Goal: Submit feedback/report problem

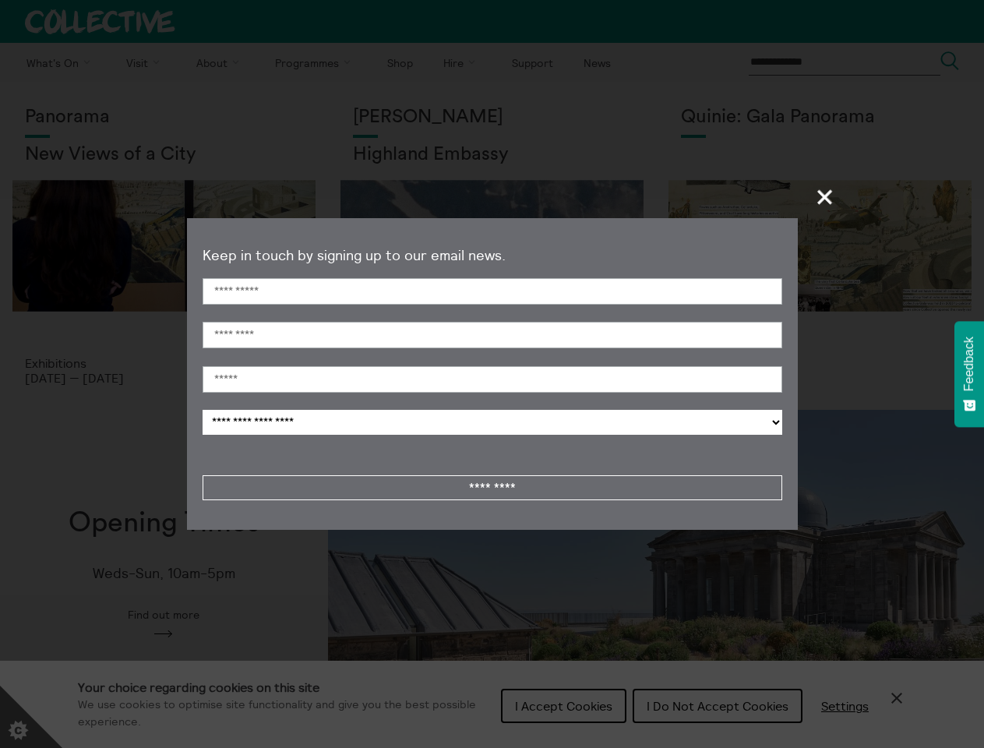
click at [825, 196] on span "+" at bounding box center [825, 197] width 46 height 46
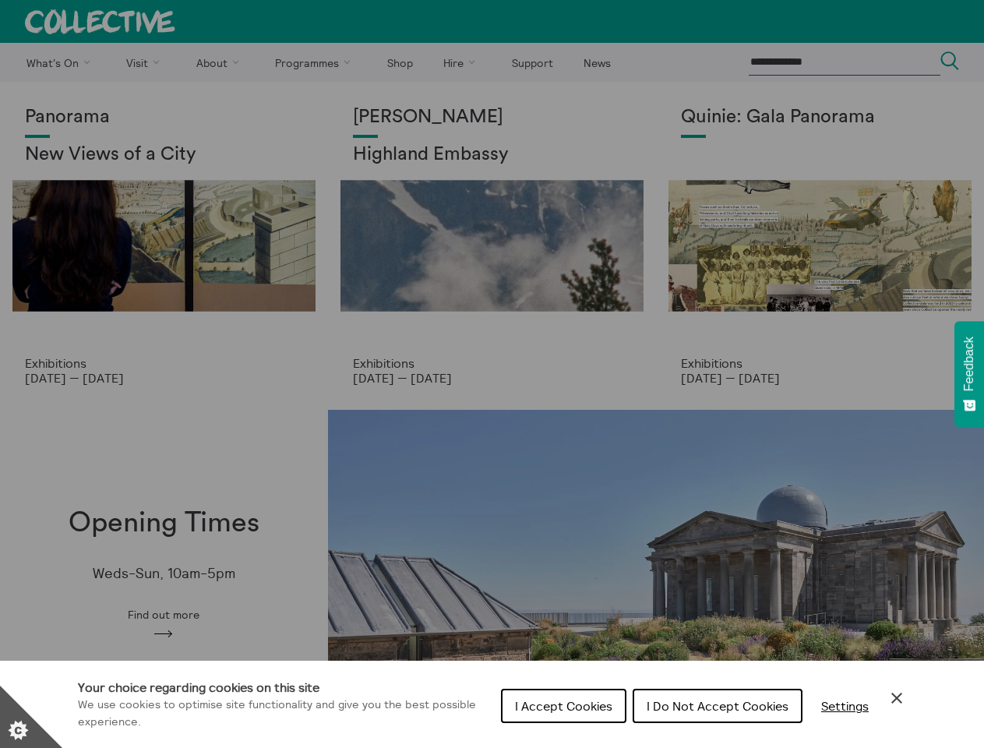
click at [492, 393] on div "Cookie preferences" at bounding box center [492, 374] width 984 height 748
click at [969, 374] on span "Feedback" at bounding box center [969, 363] width 14 height 55
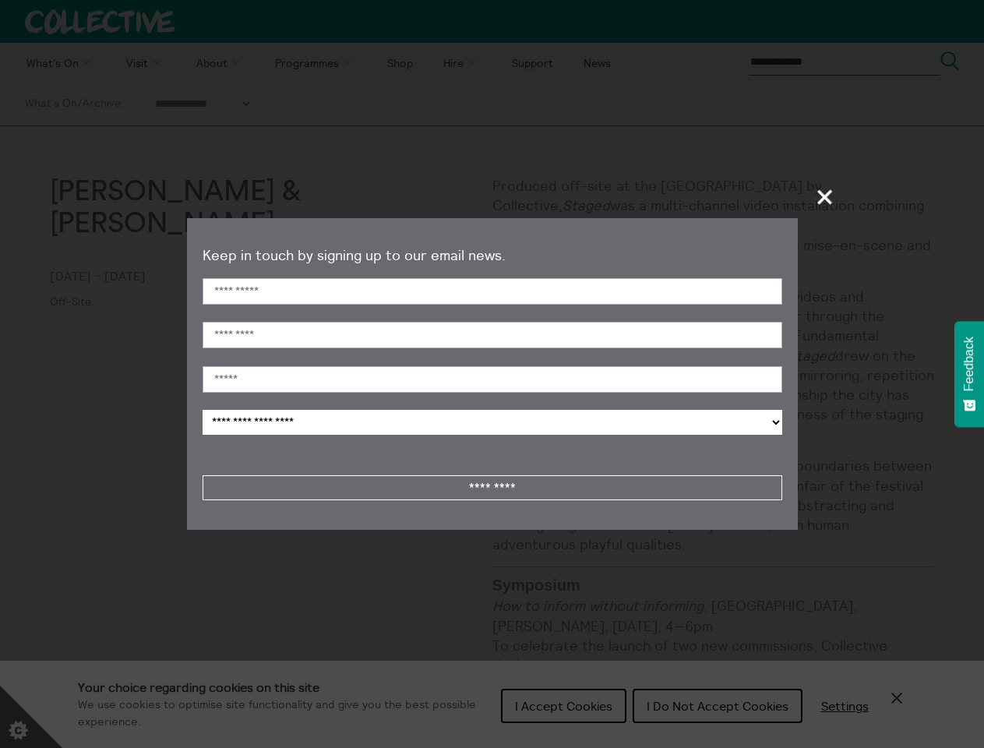
click at [825, 196] on span "+" at bounding box center [825, 197] width 46 height 46
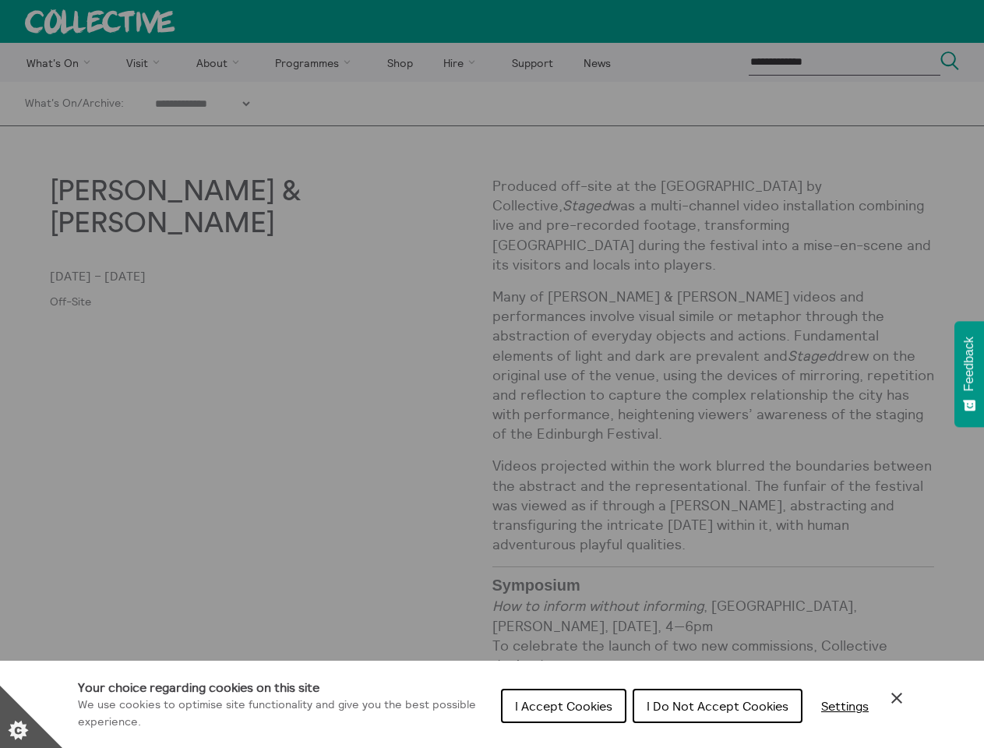
click at [492, 393] on div "Cookie preferences" at bounding box center [492, 374] width 984 height 748
click at [969, 374] on span "Feedback" at bounding box center [969, 363] width 14 height 55
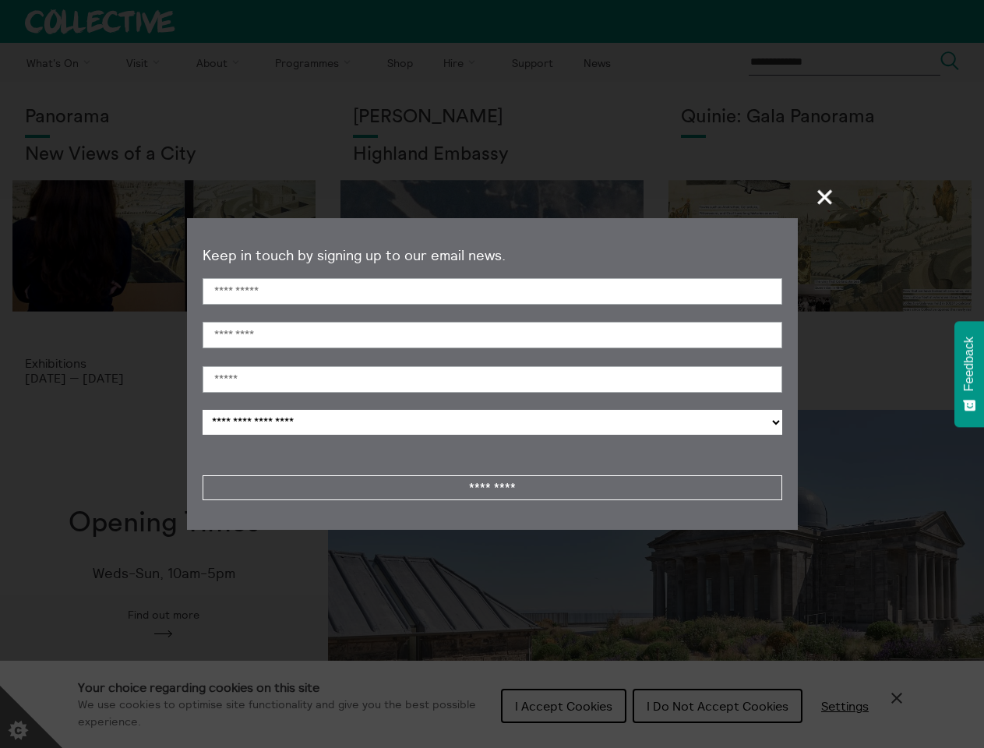
click at [825, 196] on span "+" at bounding box center [825, 197] width 46 height 46
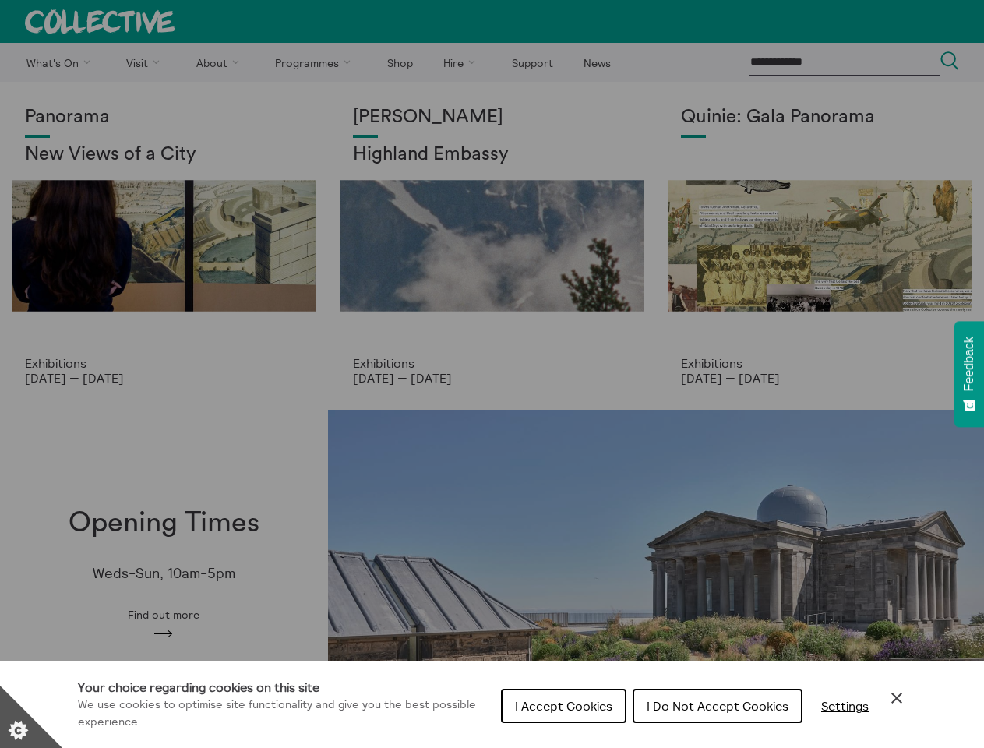
click at [492, 393] on div "Cookie preferences" at bounding box center [492, 374] width 984 height 748
click at [969, 374] on span "Feedback" at bounding box center [969, 363] width 14 height 55
